Goal: Task Accomplishment & Management: Manage account settings

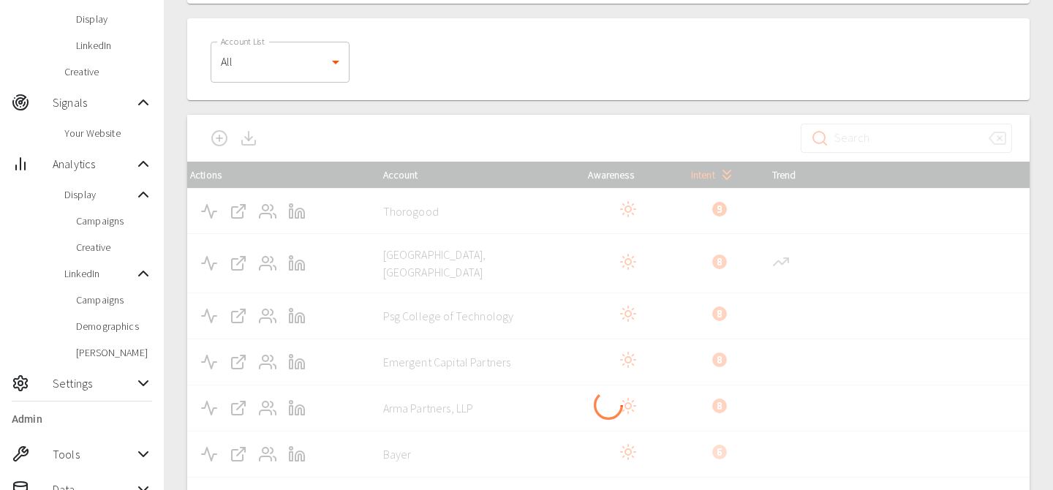
scroll to position [186, 0]
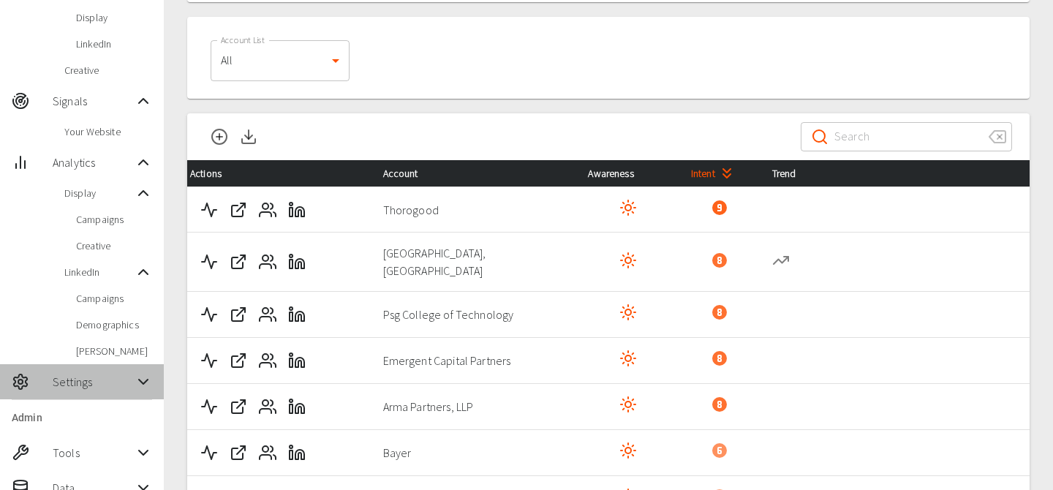
click at [83, 392] on div "Settings" at bounding box center [82, 381] width 164 height 35
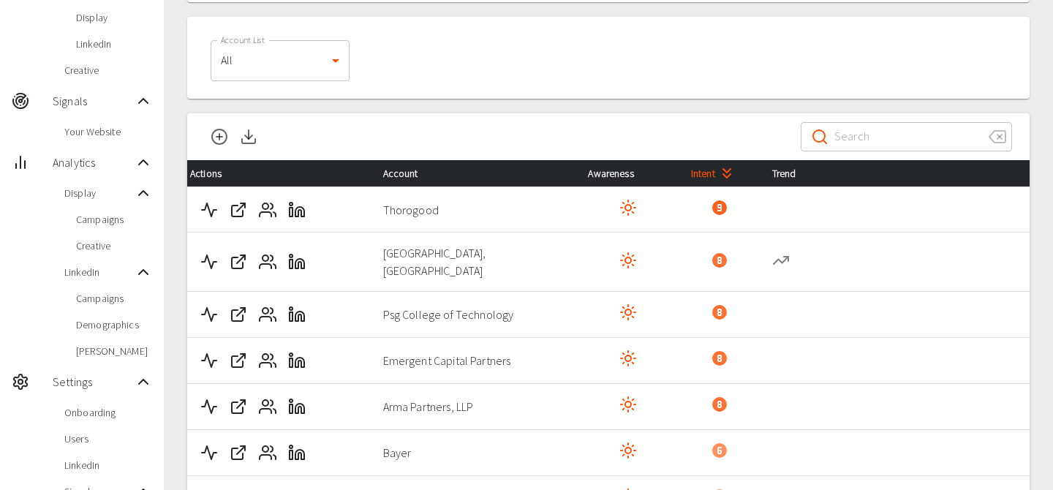
click at [88, 437] on span "Users" at bounding box center [108, 438] width 88 height 15
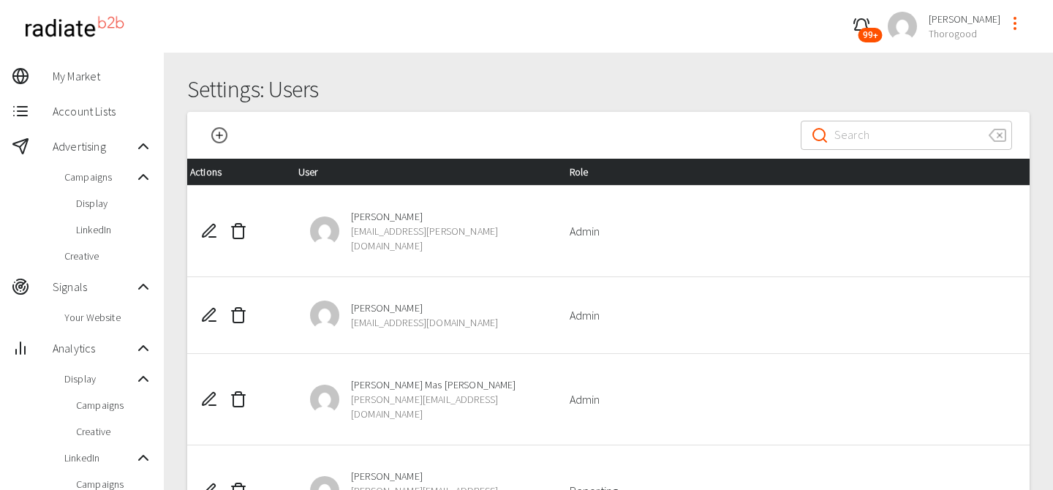
click at [1017, 23] on icon "profile-menu" at bounding box center [1015, 24] width 18 height 18
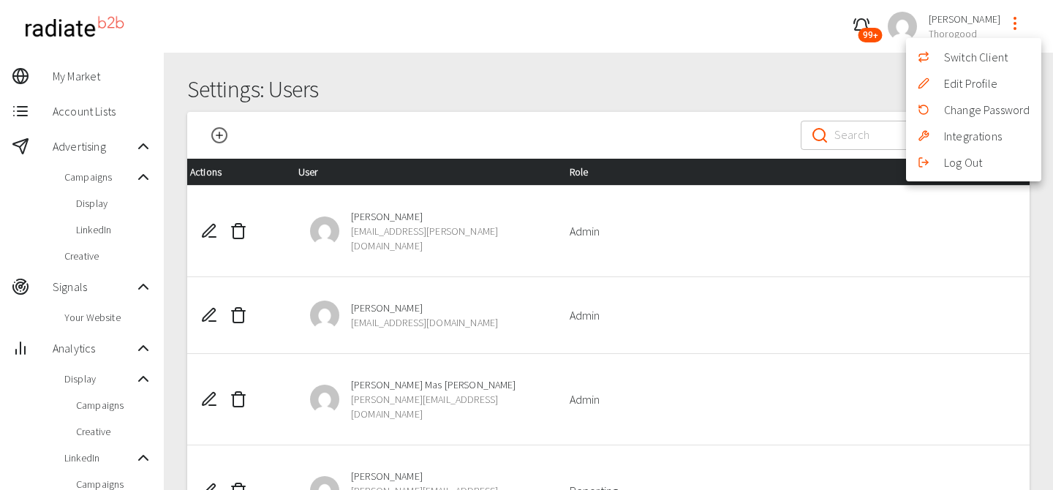
click at [969, 59] on li "Switch Client" at bounding box center [973, 57] width 135 height 26
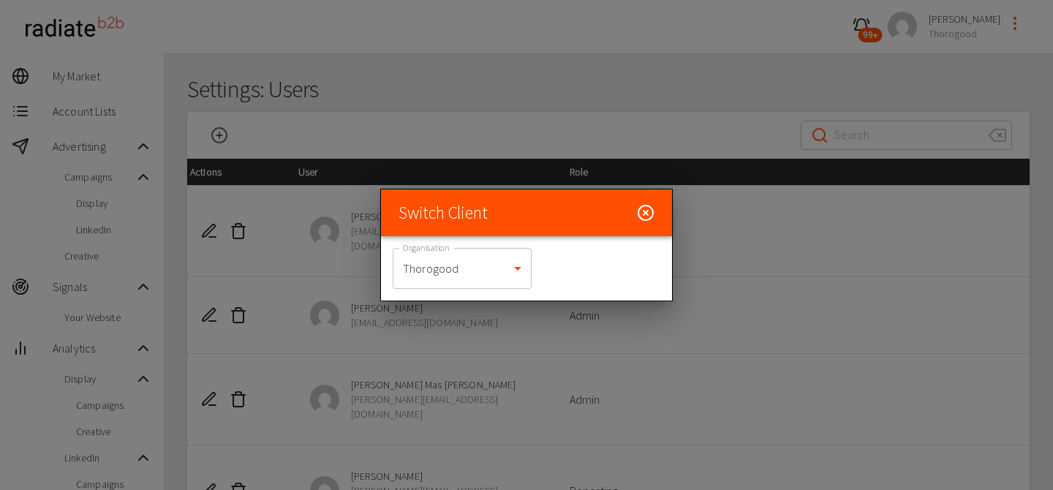
click at [447, 280] on body "99+ [PERSON_NAME] Thorogood My Market Account Lists Advertising Campaigns Displ…" at bounding box center [526, 475] width 1053 height 950
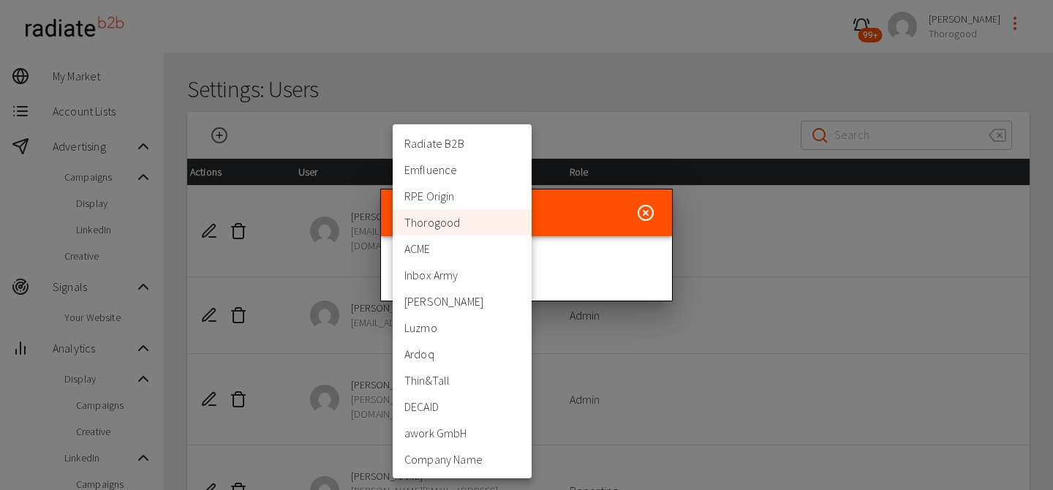
click at [434, 279] on li "Inbox Army" at bounding box center [462, 275] width 139 height 26
type input "397"
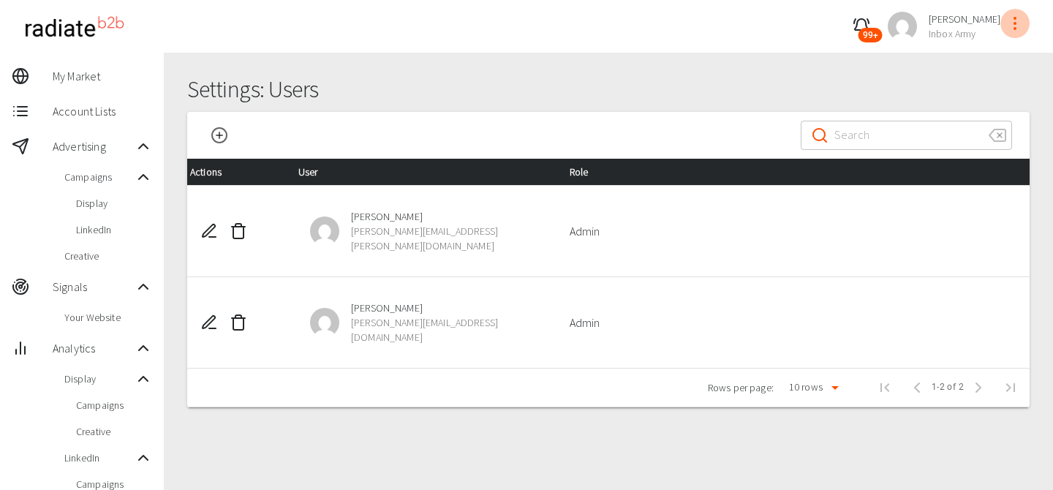
click at [1024, 15] on button "profile-menu" at bounding box center [1014, 23] width 29 height 29
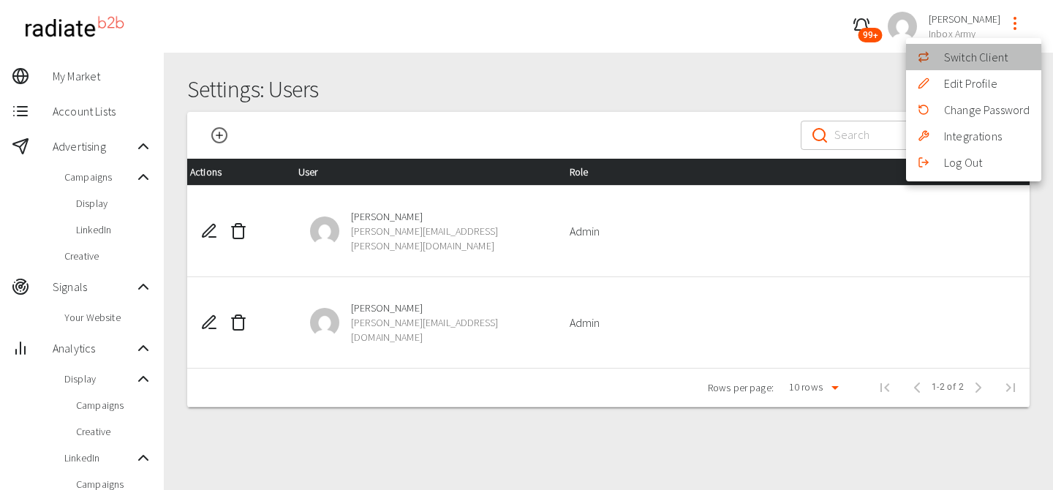
click at [974, 61] on li "Switch Client" at bounding box center [973, 57] width 135 height 26
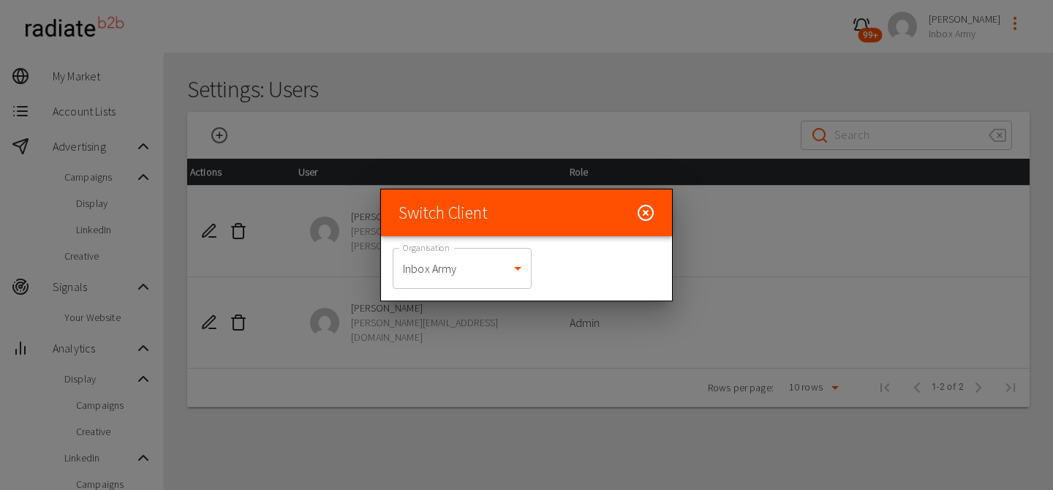
click at [511, 271] on body "99+ [PERSON_NAME] Inbox Army My Market Account Lists Advertising Campaigns Disp…" at bounding box center [526, 431] width 1053 height 863
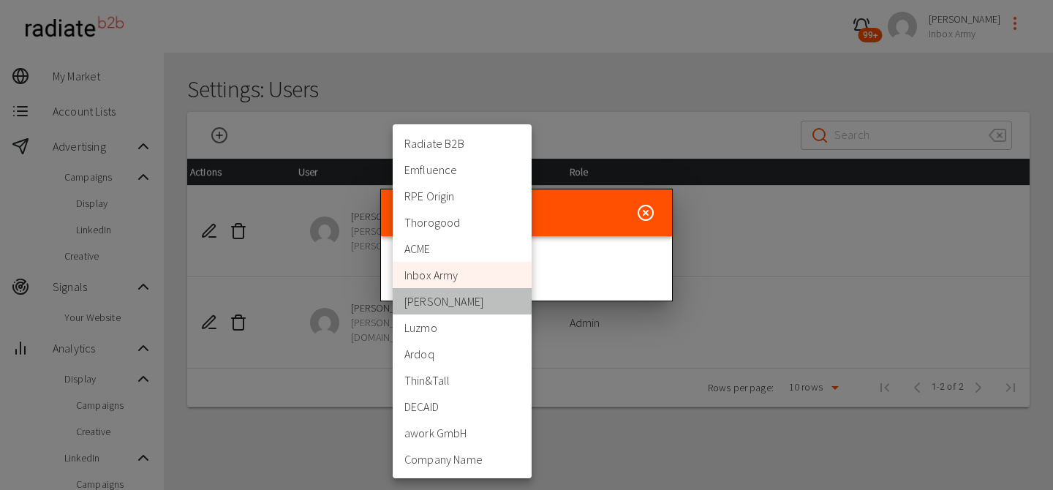
click at [451, 308] on li "[PERSON_NAME]" at bounding box center [462, 301] width 139 height 26
type input "398"
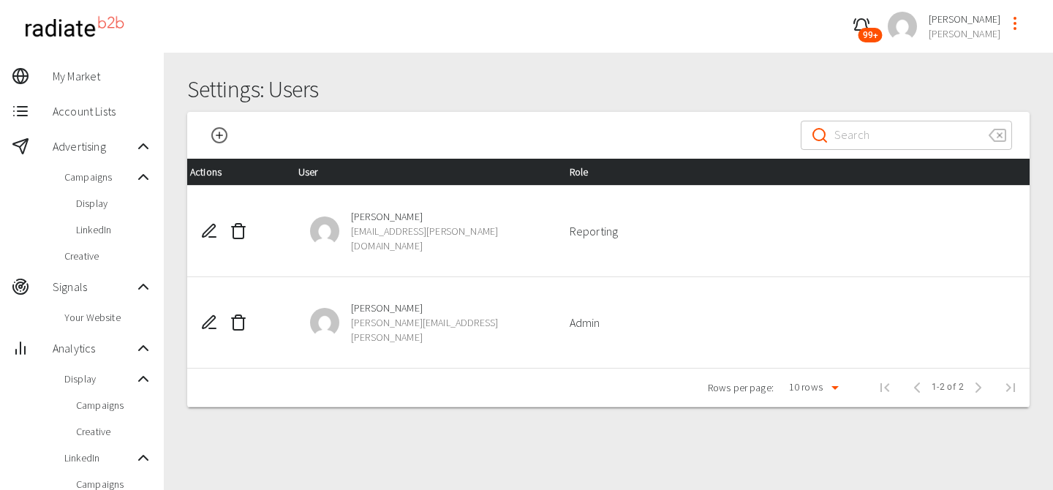
scroll to position [374, 0]
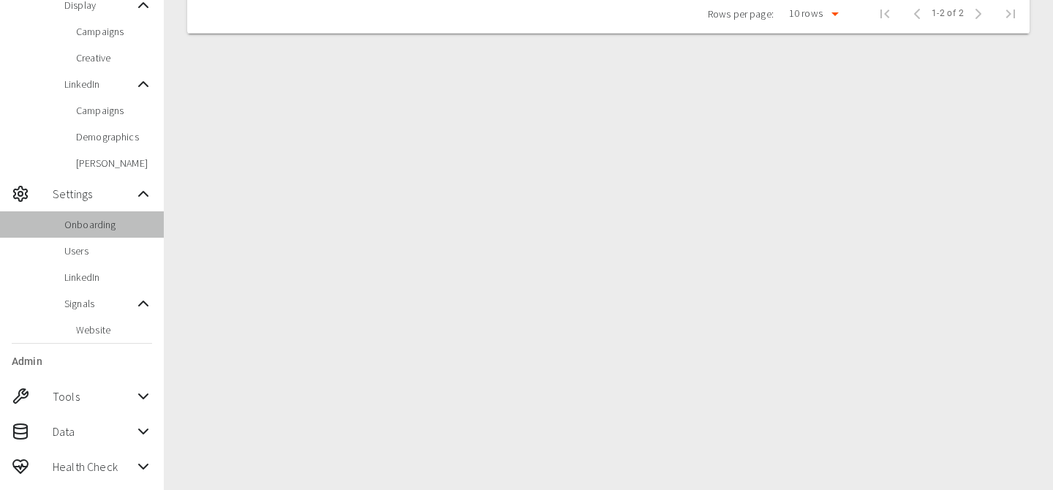
click at [108, 231] on div "Onboarding" at bounding box center [82, 224] width 164 height 26
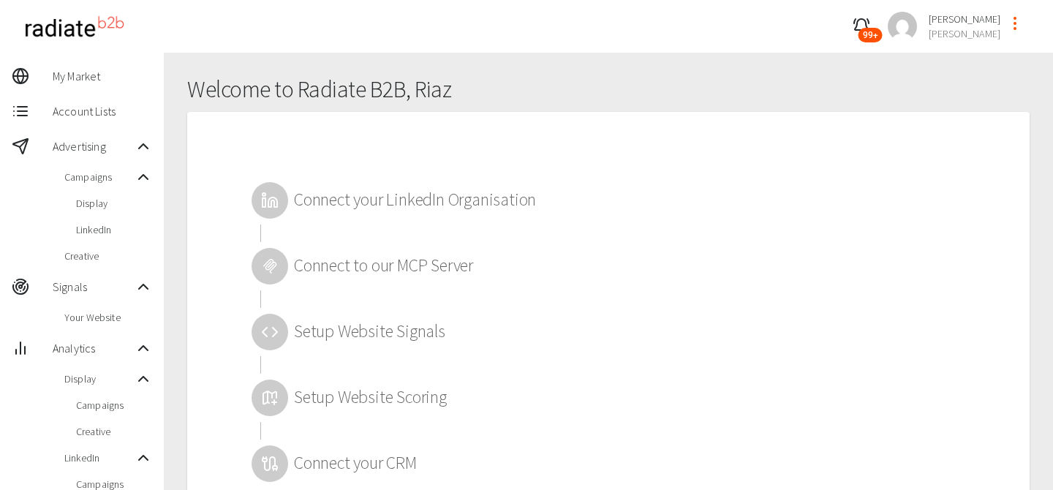
click at [275, 252] on div at bounding box center [269, 266] width 37 height 37
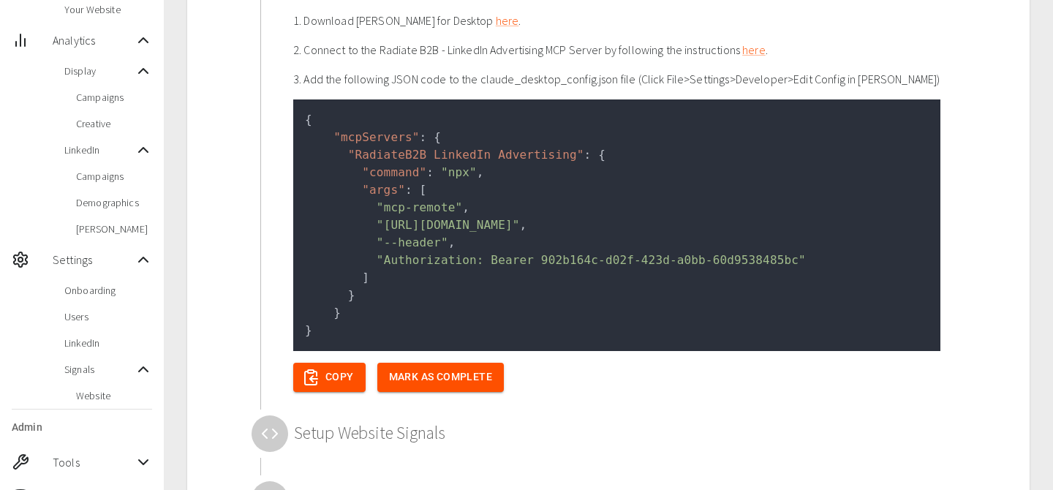
scroll to position [308, 0]
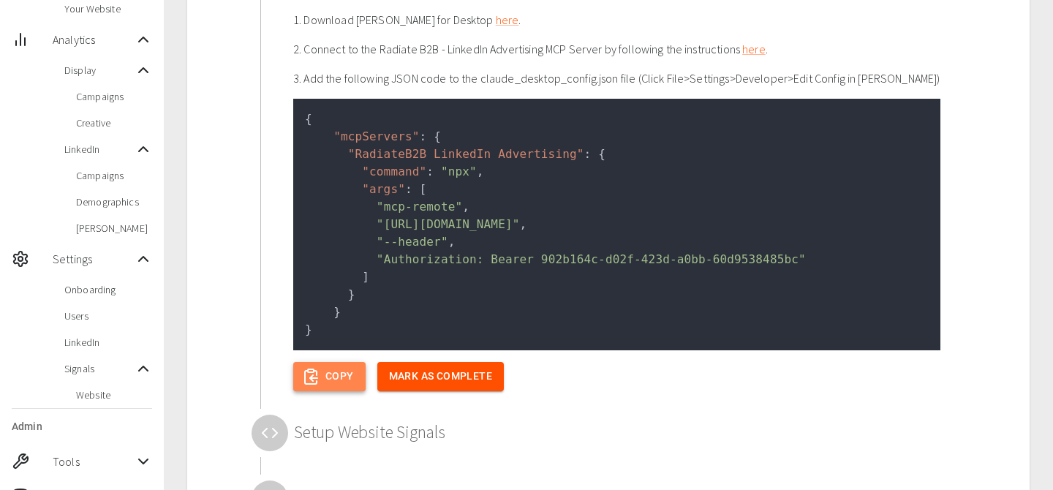
click at [336, 374] on button "Copy" at bounding box center [329, 376] width 72 height 29
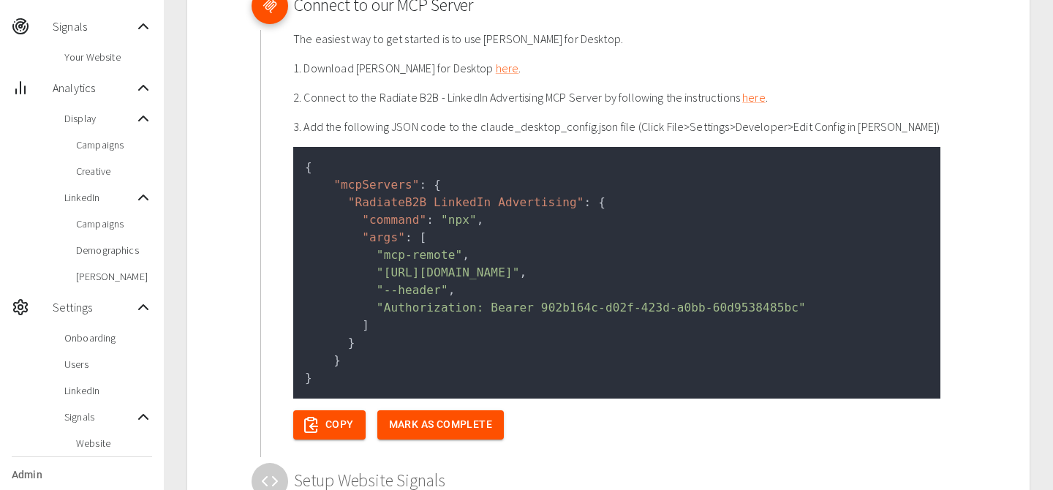
scroll to position [258, 0]
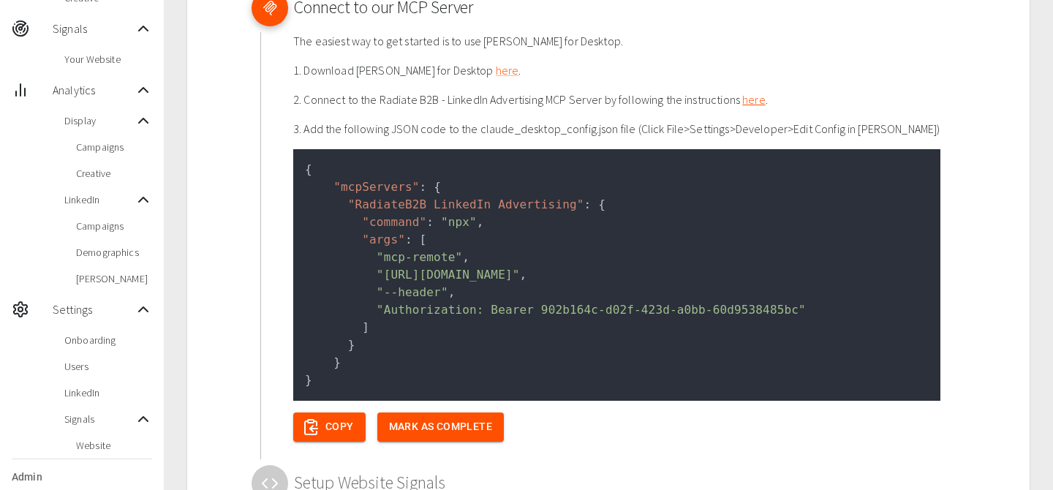
click at [757, 97] on link "here" at bounding box center [753, 99] width 23 height 15
